Goal: Check status: Check status

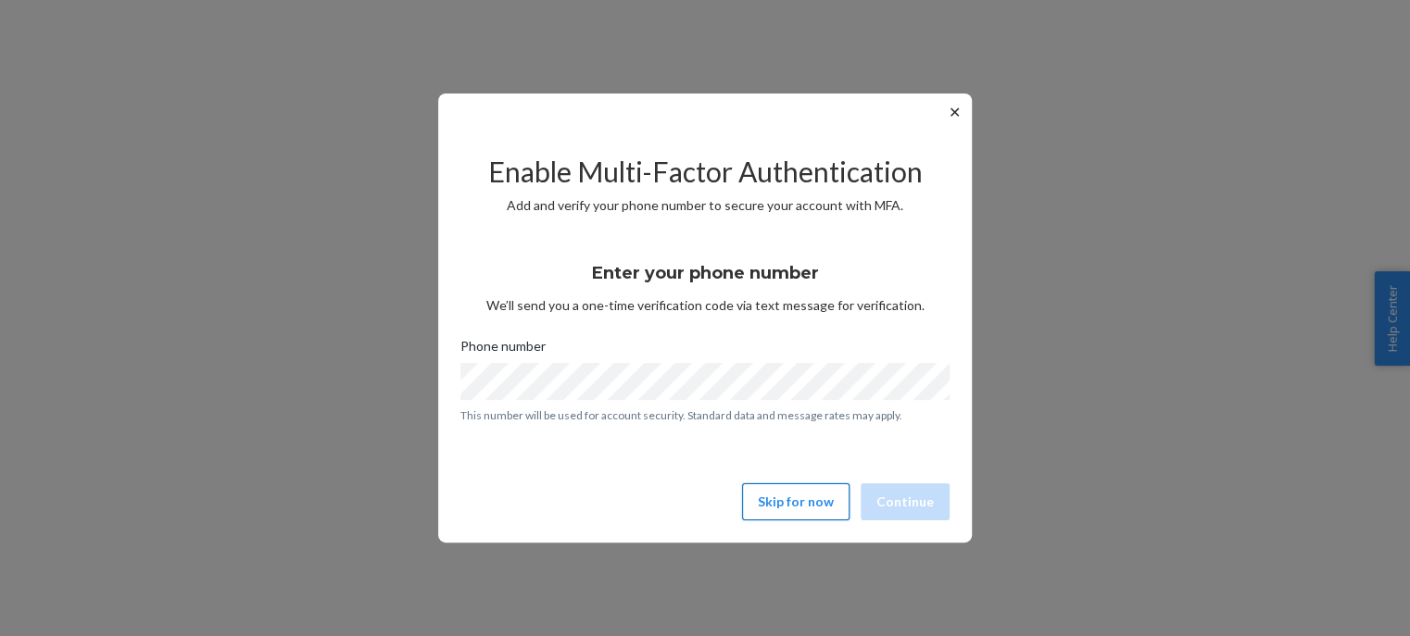
click at [786, 497] on button "Skip for now" at bounding box center [795, 502] width 107 height 37
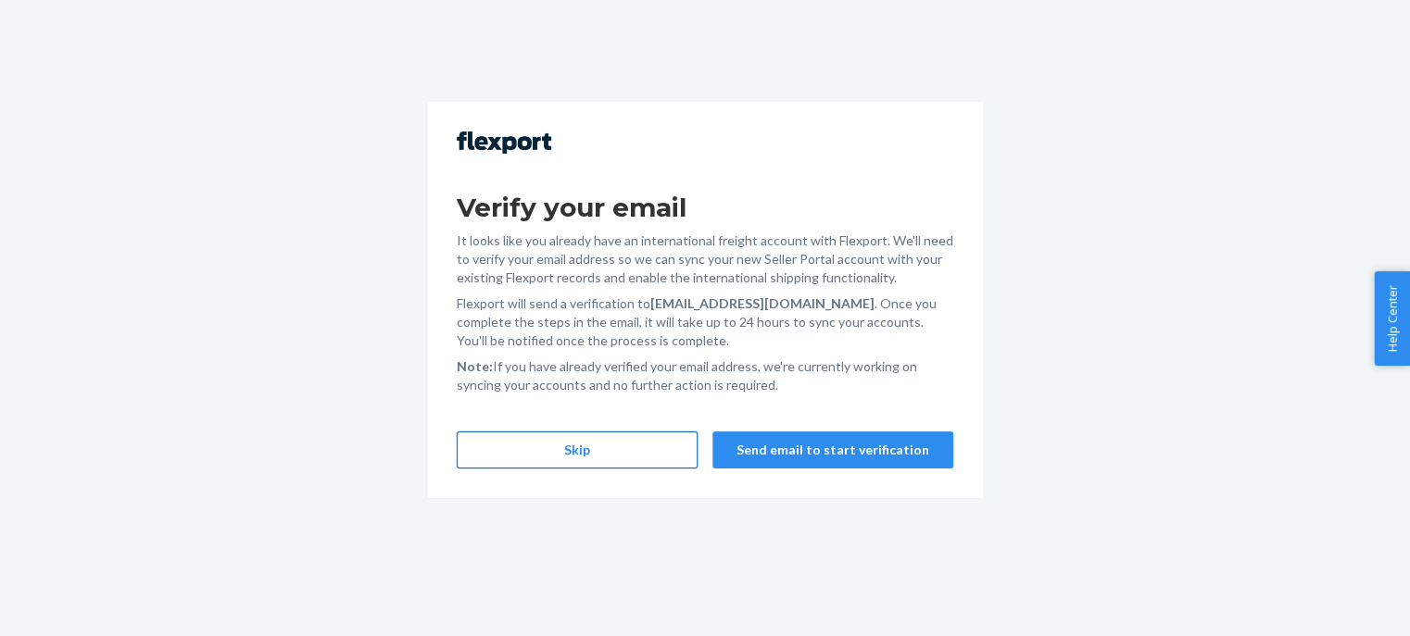
click at [623, 456] on button "Skip" at bounding box center [577, 450] width 241 height 37
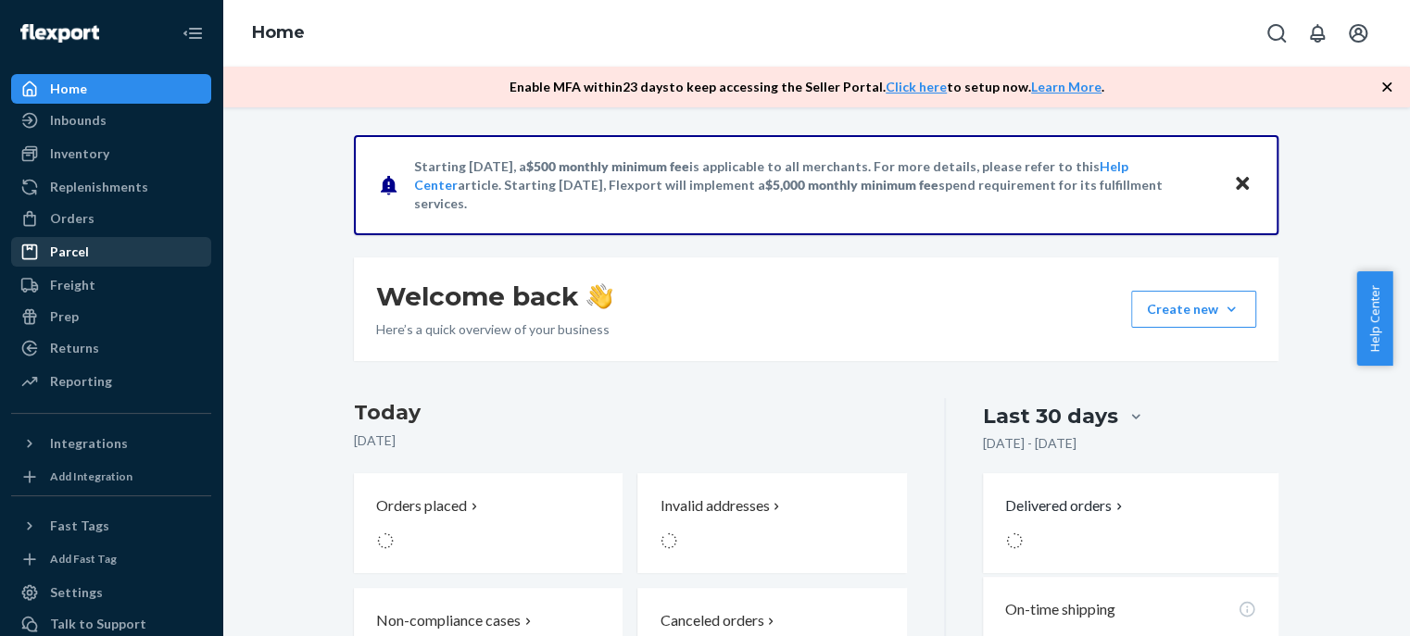
click at [127, 245] on div "Parcel" at bounding box center [111, 252] width 196 height 26
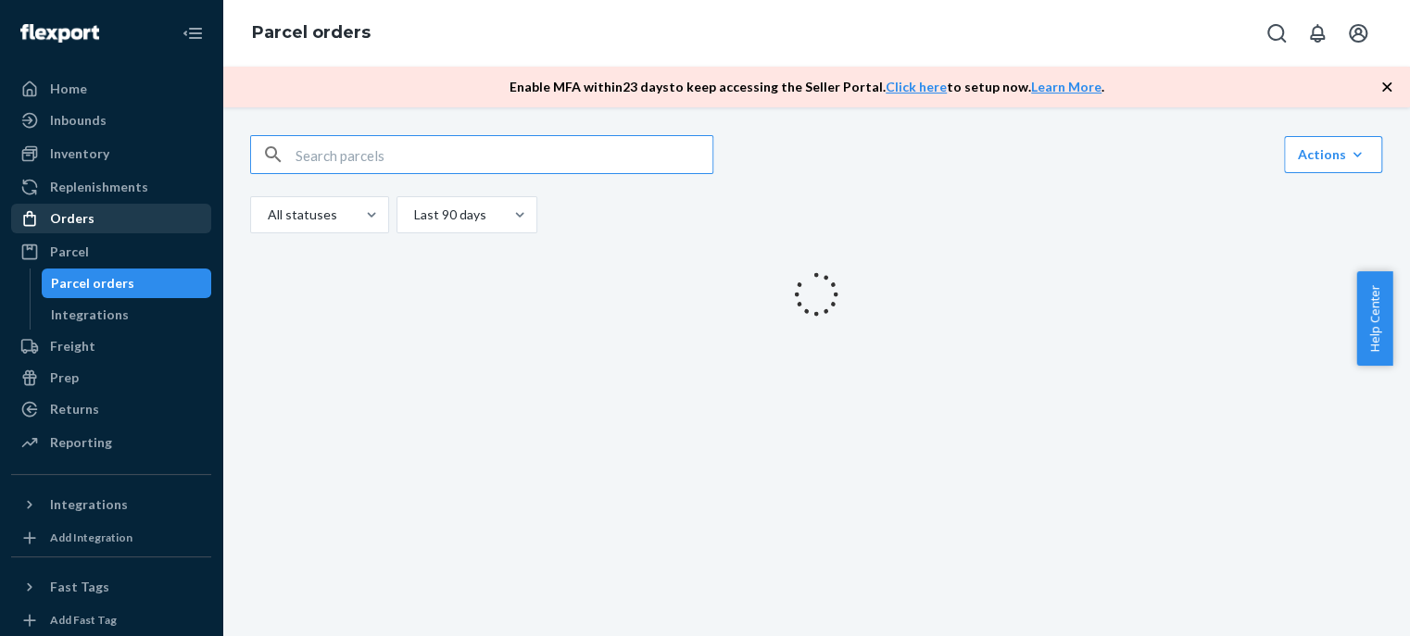
click at [120, 220] on div "Orders" at bounding box center [111, 219] width 196 height 26
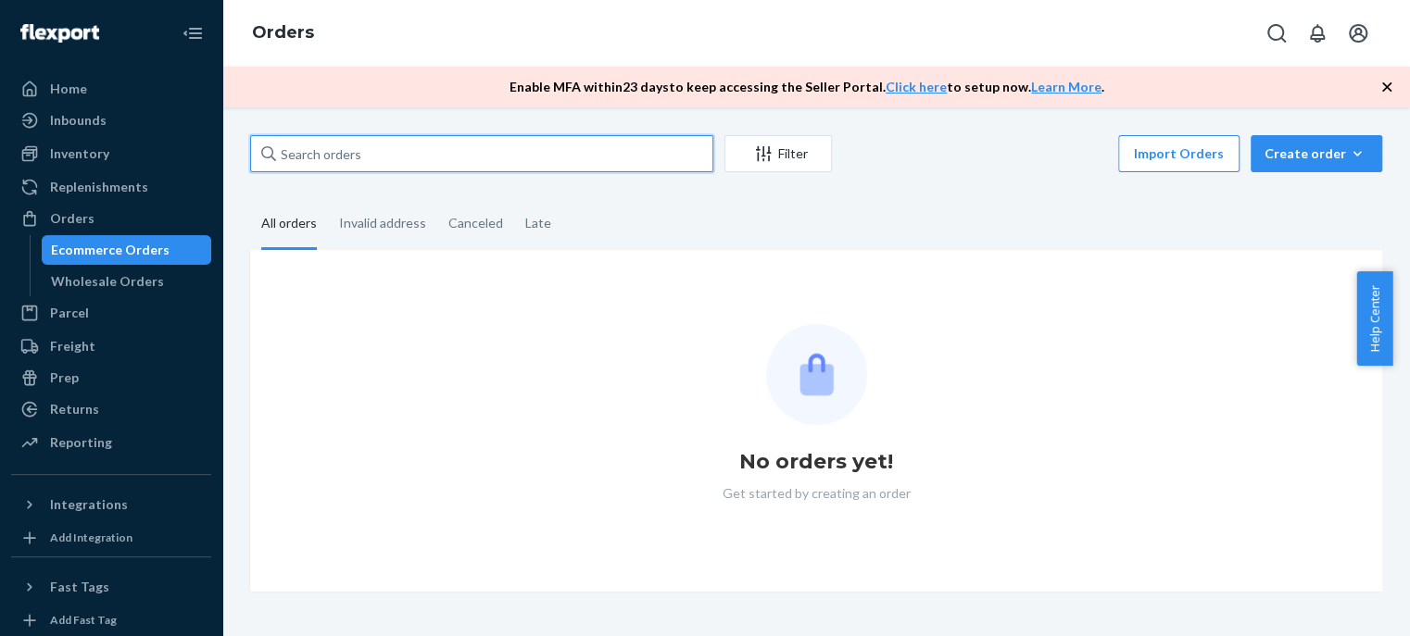
click at [472, 156] on input "text" at bounding box center [481, 153] width 463 height 37
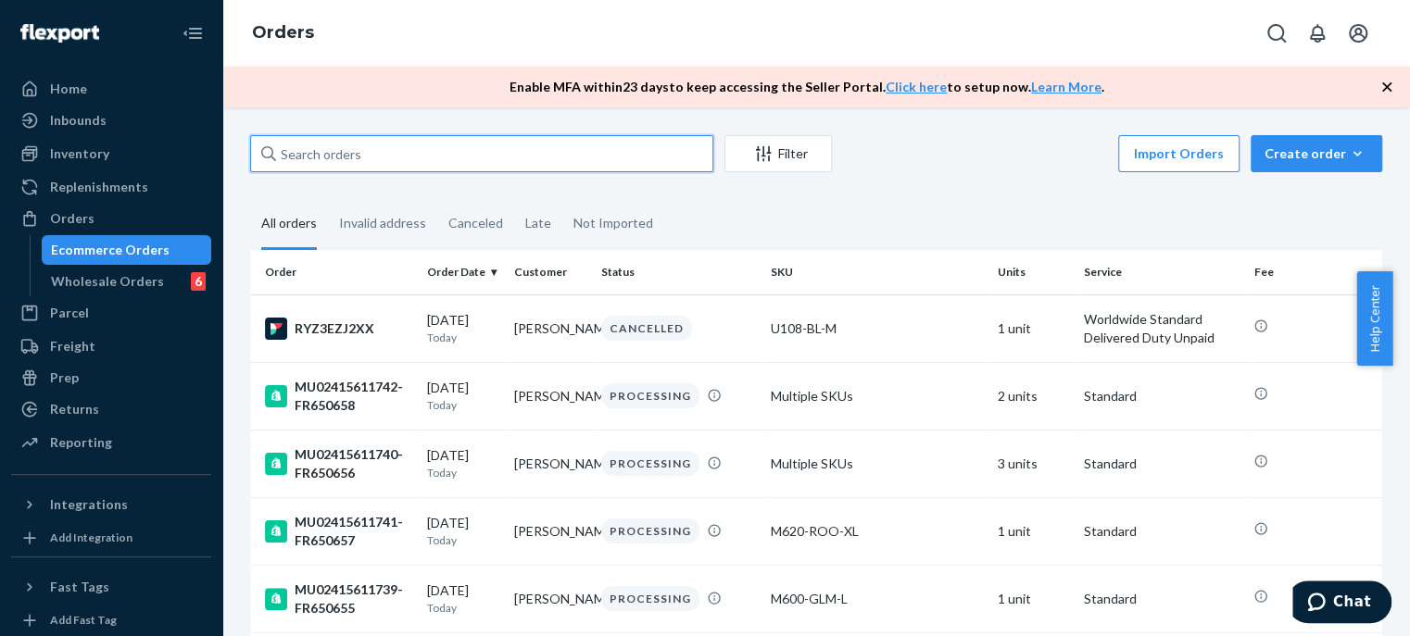
paste input "MU02415611195"
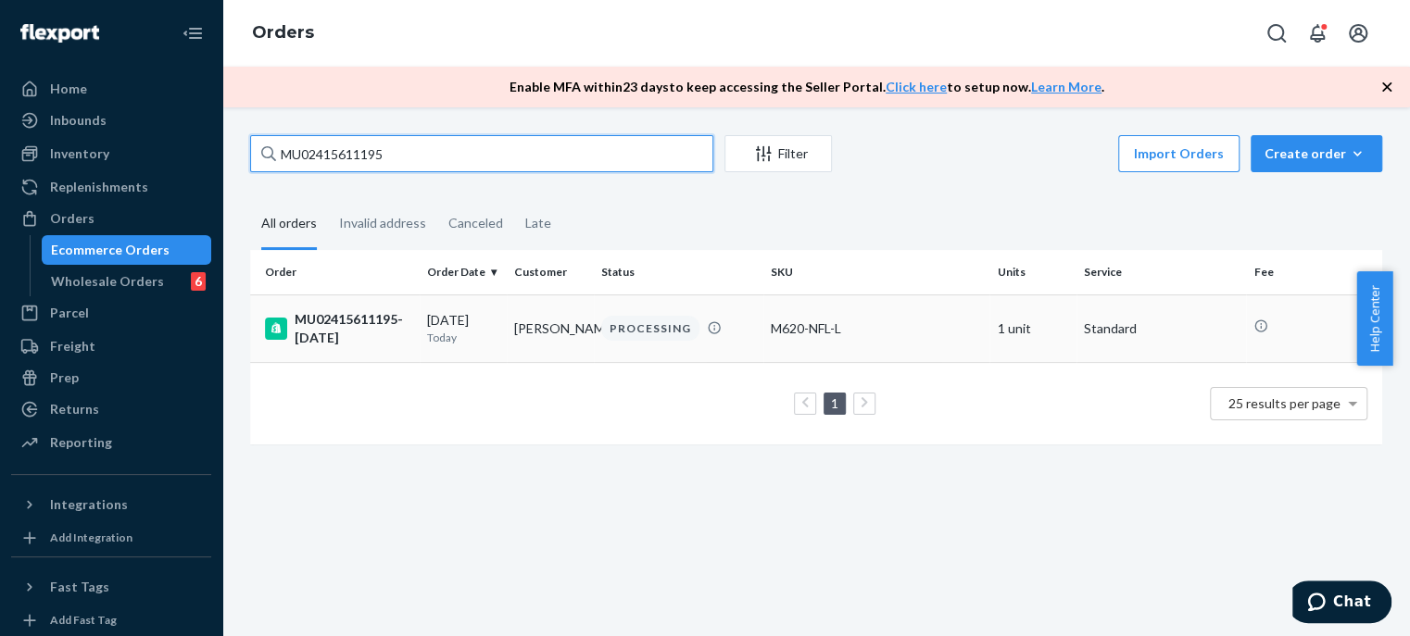
type input "MU02415611195"
click at [444, 324] on div "[DATE] [DATE]" at bounding box center [463, 328] width 72 height 34
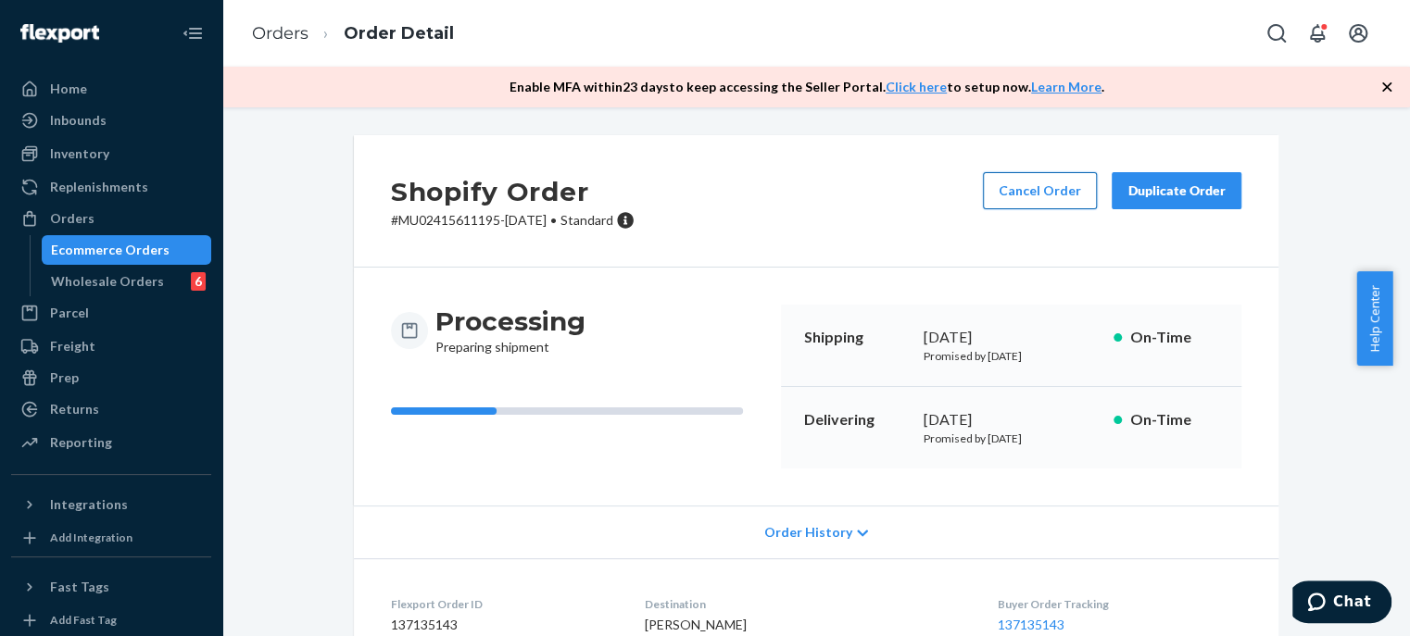
click at [1000, 196] on button "Cancel Order" at bounding box center [1040, 190] width 114 height 37
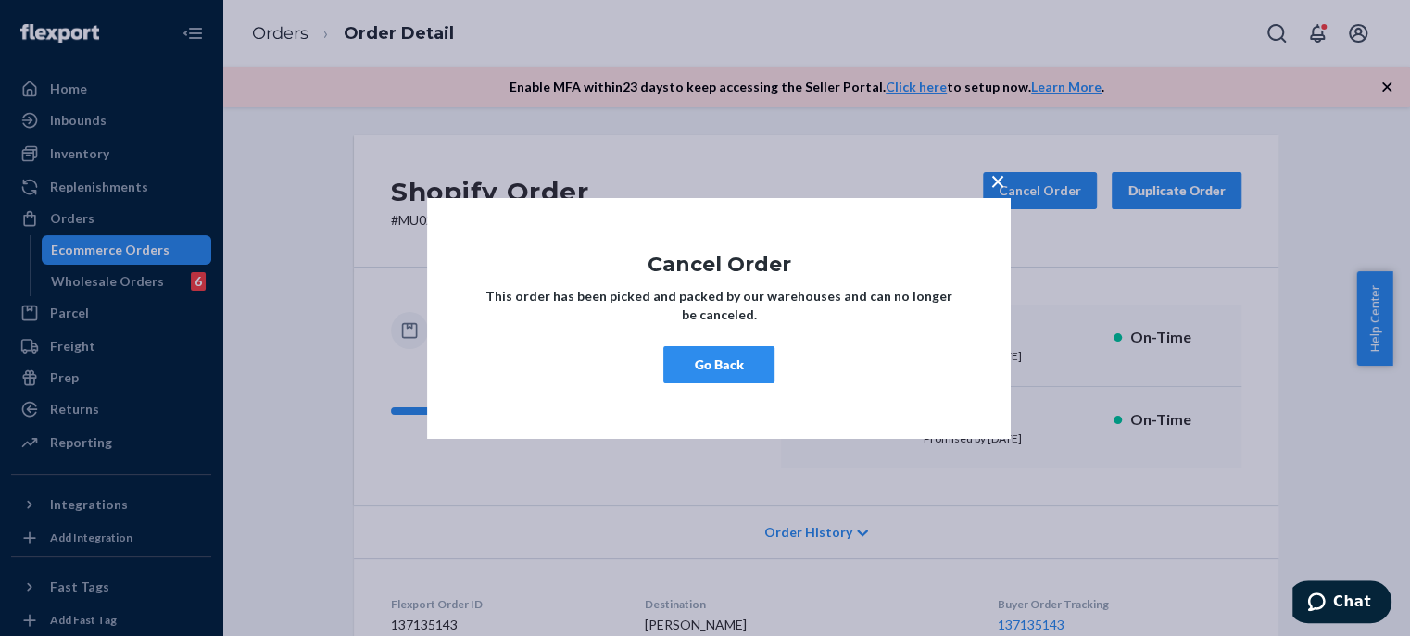
click at [739, 363] on button "Go Back" at bounding box center [718, 364] width 111 height 37
